Goal: Task Accomplishment & Management: Manage account settings

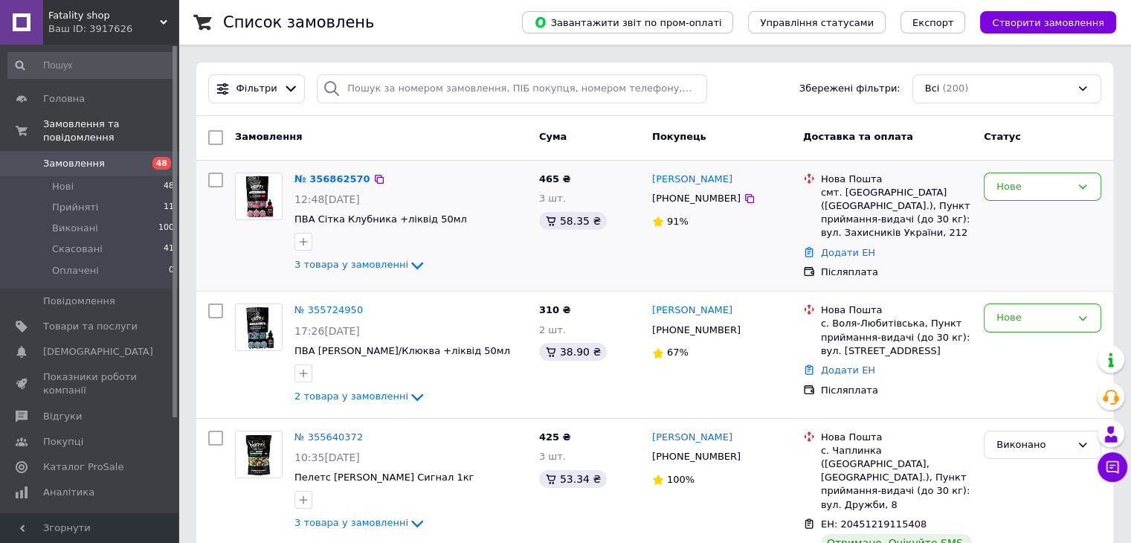
click at [411, 261] on div "3 товара у замовленні" at bounding box center [411, 266] width 233 height 18
click at [409, 267] on icon at bounding box center [417, 266] width 18 height 18
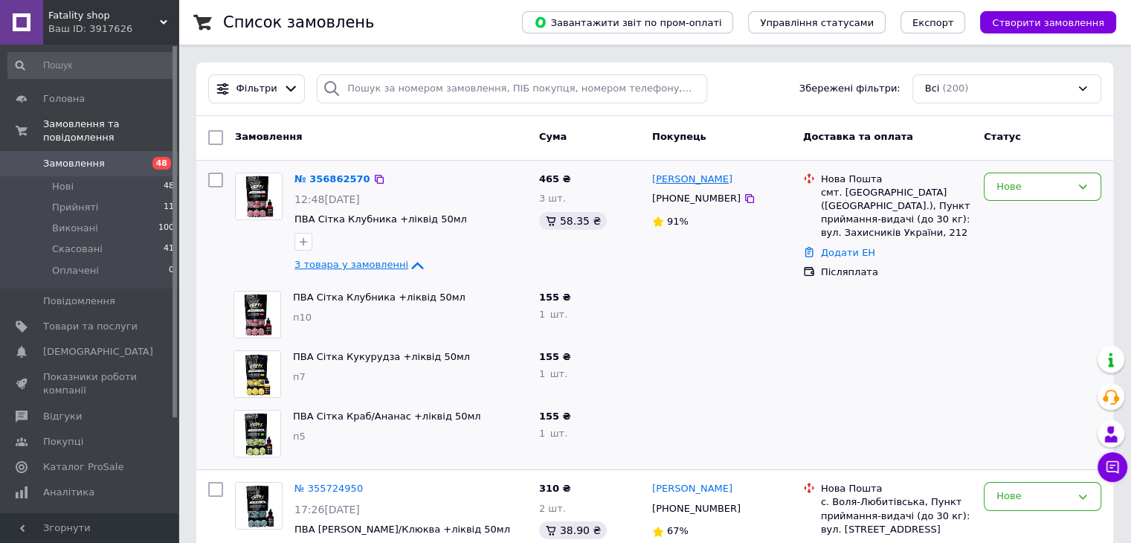
click at [701, 187] on link "[PERSON_NAME]" at bounding box center [692, 180] width 80 height 14
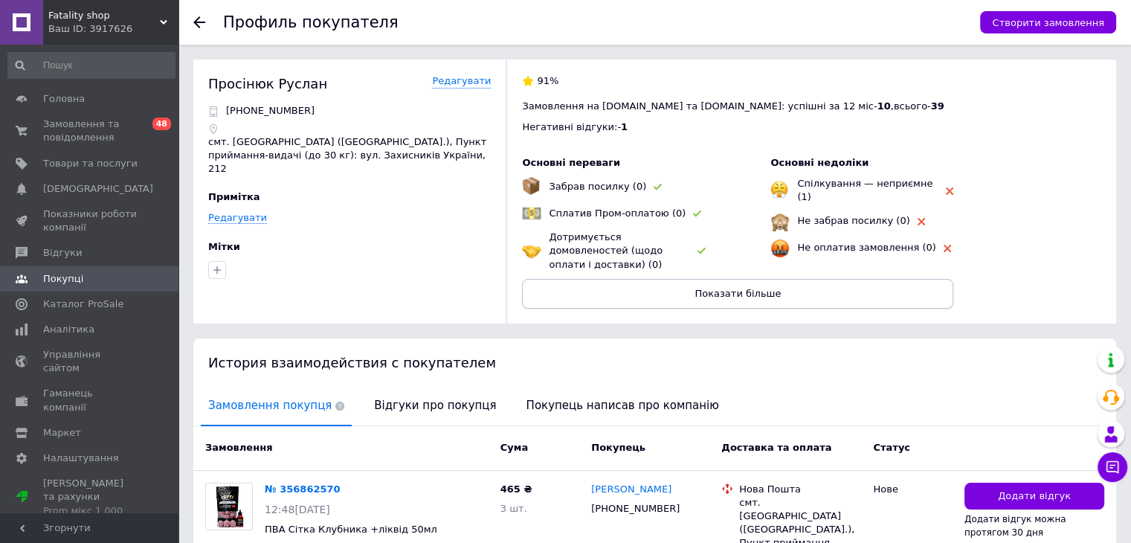
click at [733, 288] on span "Показати більше" at bounding box center [738, 293] width 86 height 11
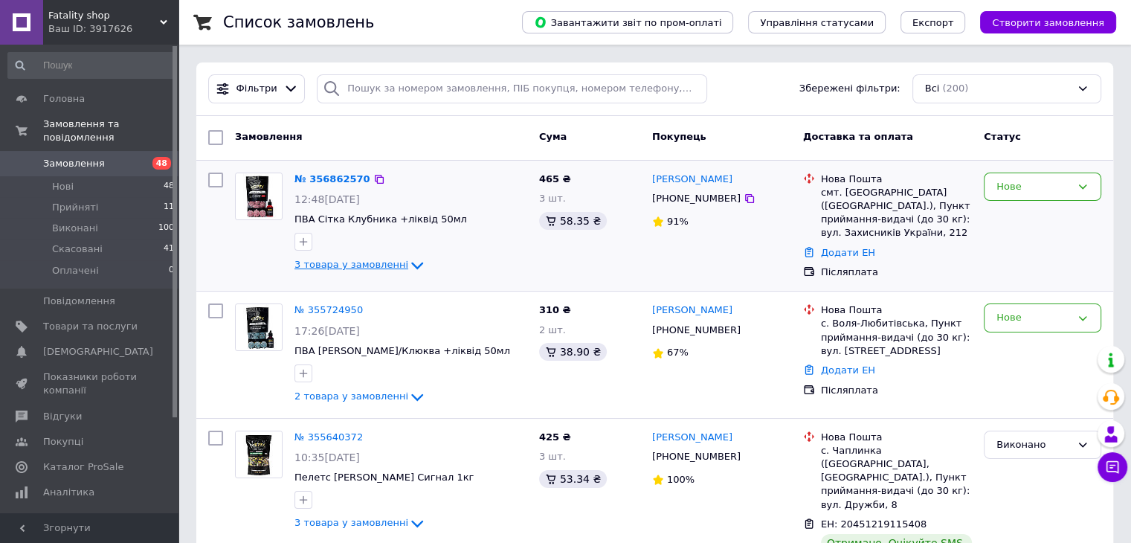
click at [408, 264] on icon at bounding box center [417, 266] width 18 height 18
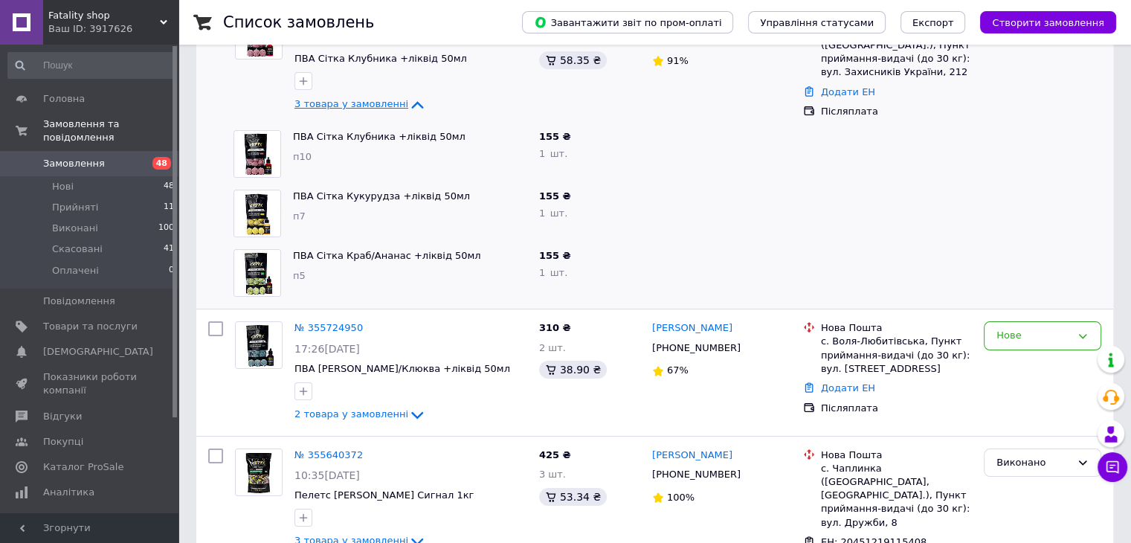
scroll to position [173, 0]
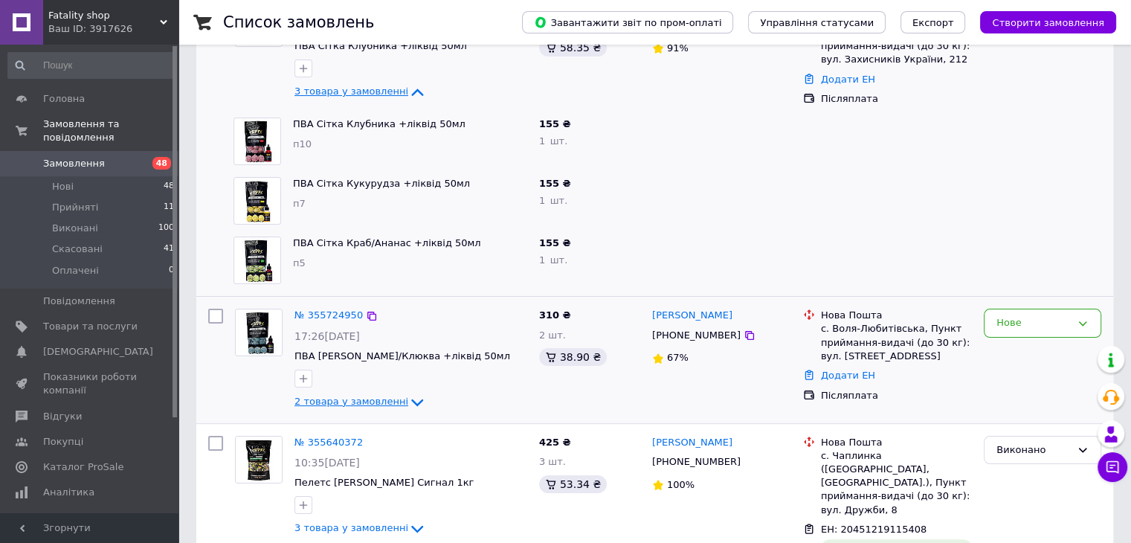
click at [411, 399] on icon at bounding box center [417, 402] width 12 height 7
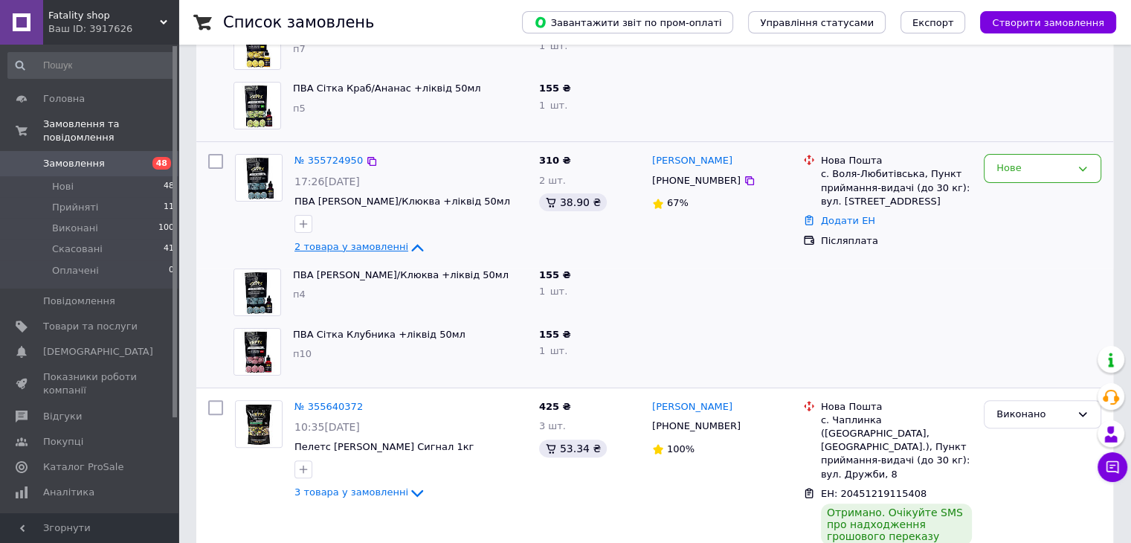
scroll to position [347, 0]
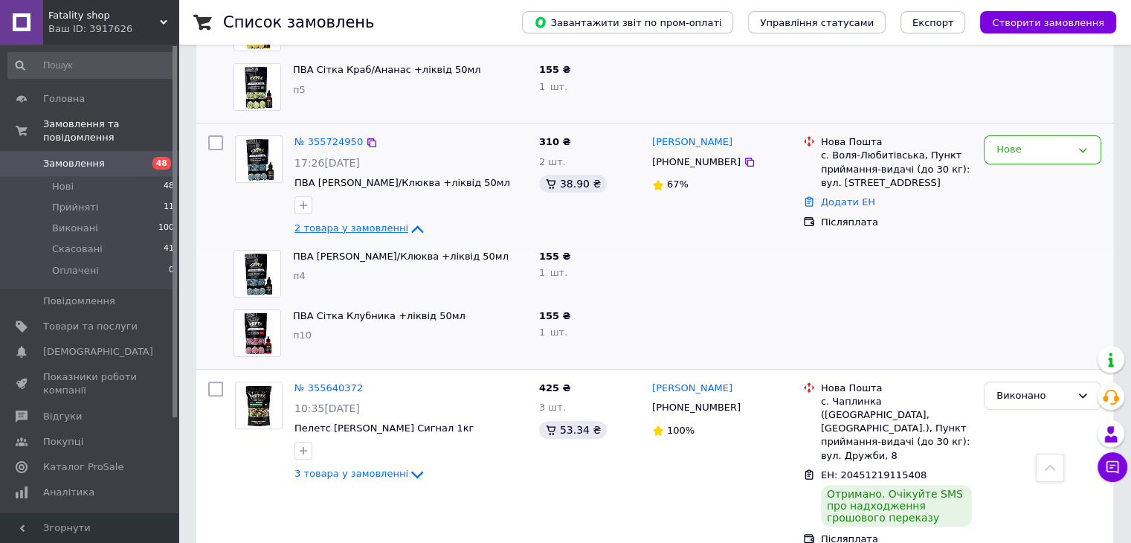
click at [411, 225] on icon at bounding box center [417, 228] width 12 height 7
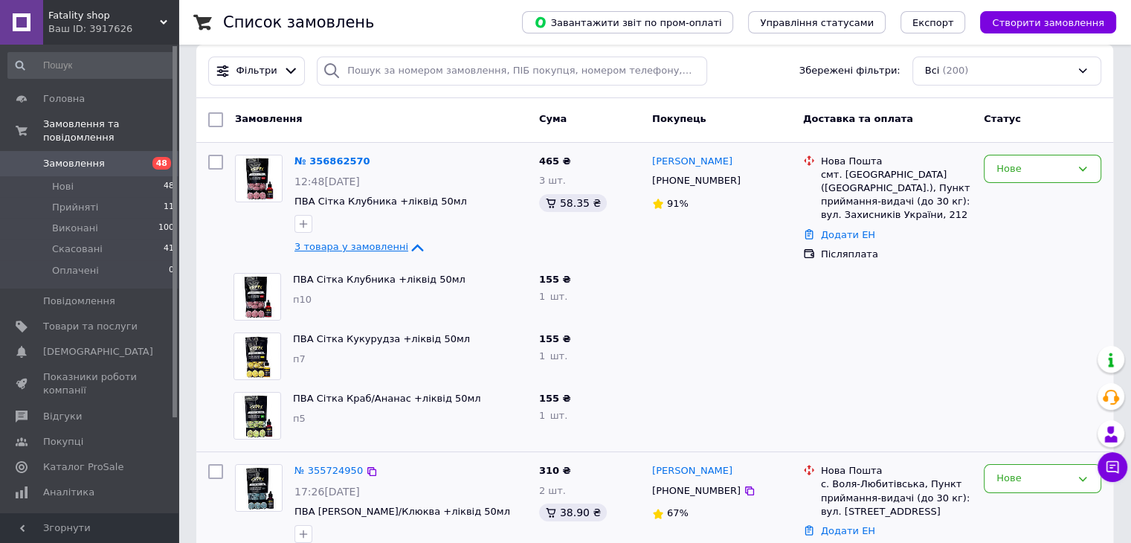
scroll to position [0, 0]
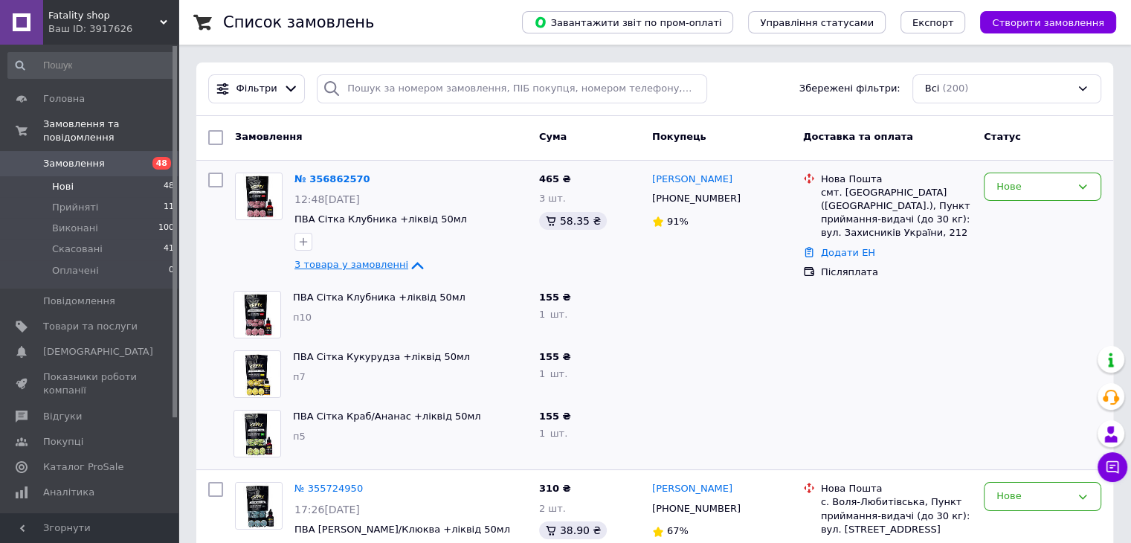
click at [76, 176] on li "Нові 48" at bounding box center [91, 186] width 183 height 21
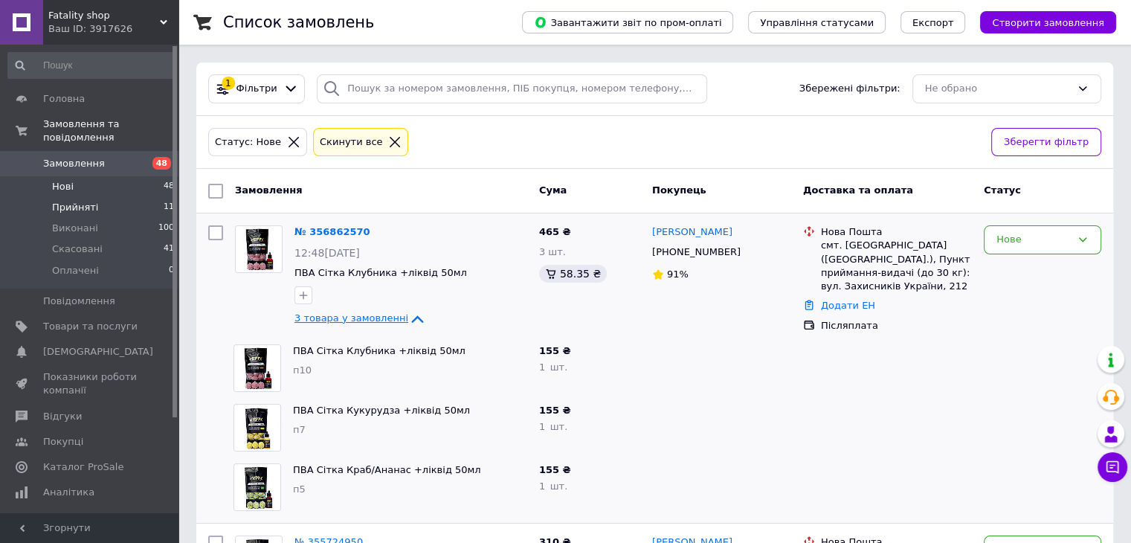
click at [69, 201] on span "Прийняті" at bounding box center [75, 207] width 46 height 13
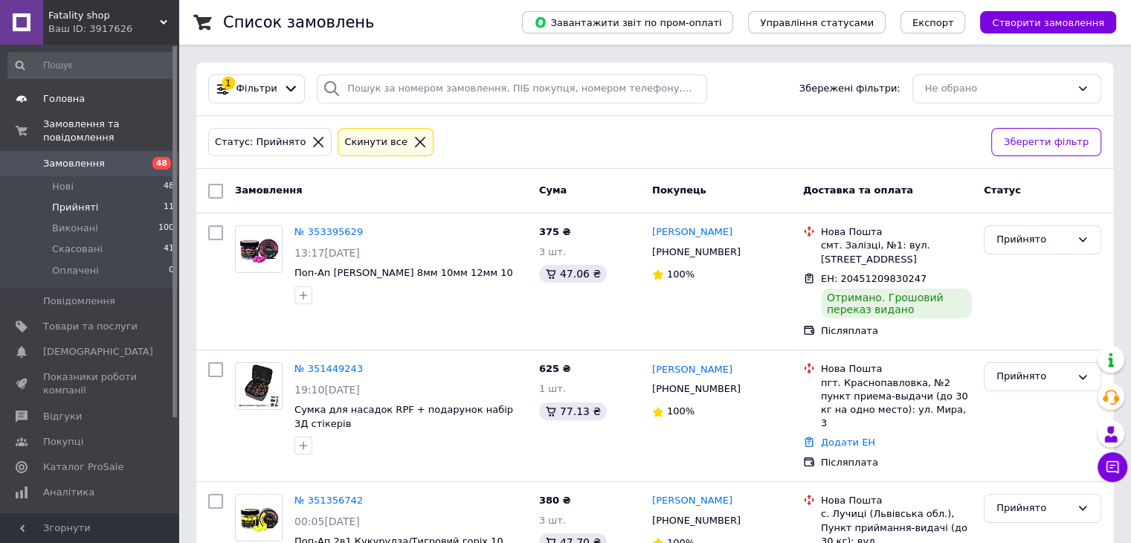
click at [71, 92] on span "Головна" at bounding box center [64, 98] width 42 height 13
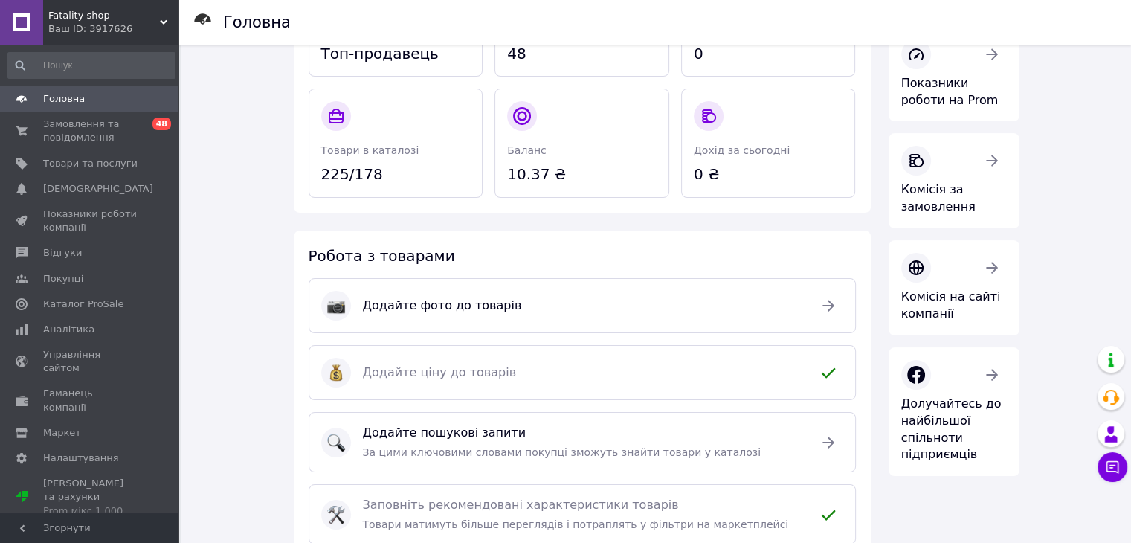
scroll to position [173, 0]
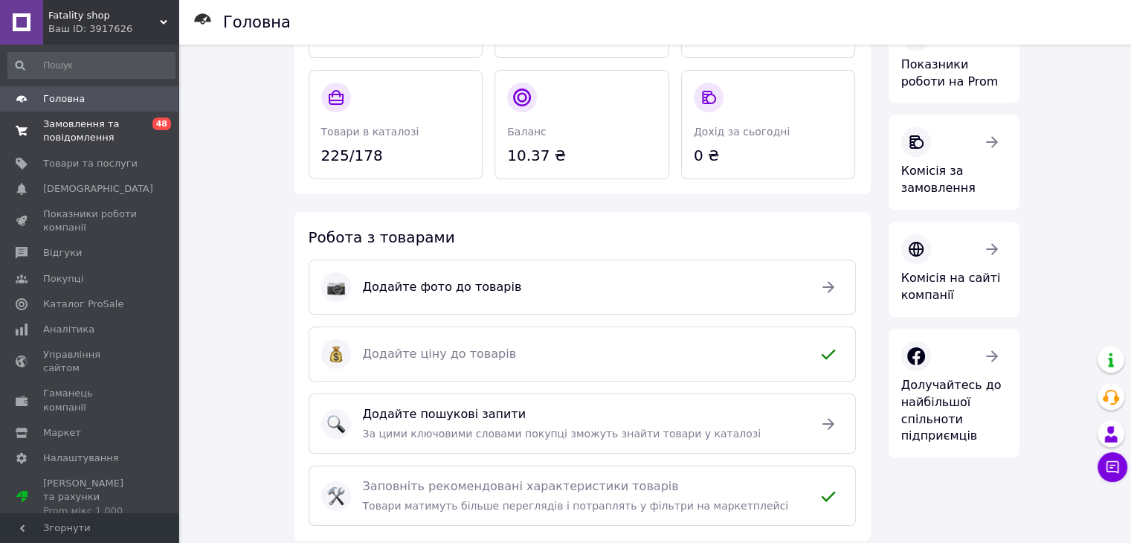
click at [74, 114] on link "Замовлення та повідомлення 0 48" at bounding box center [91, 131] width 183 height 39
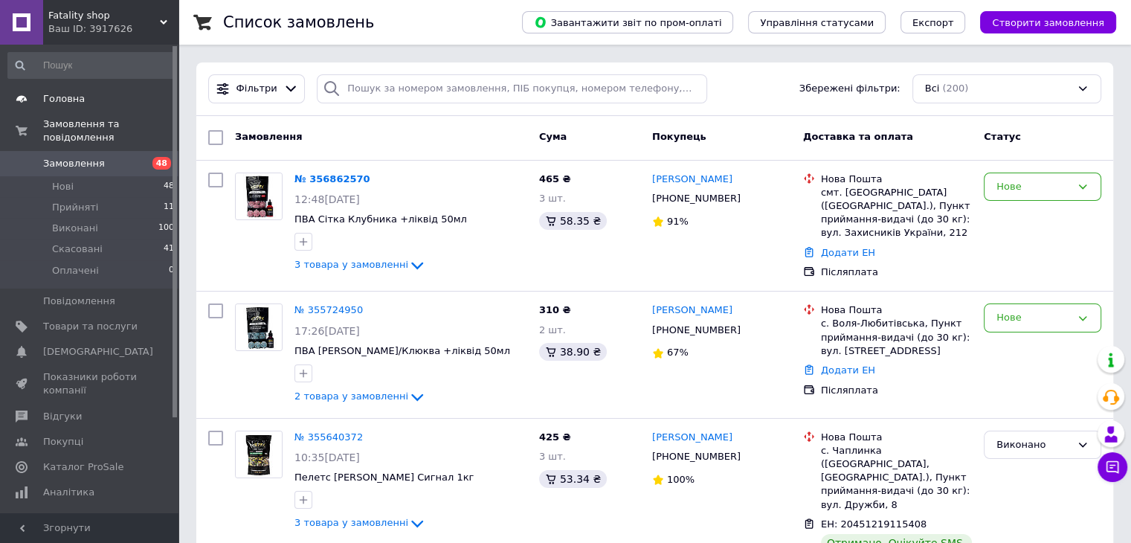
click at [72, 109] on link "Головна" at bounding box center [91, 98] width 183 height 25
